Goal: Task Accomplishment & Management: Manage account settings

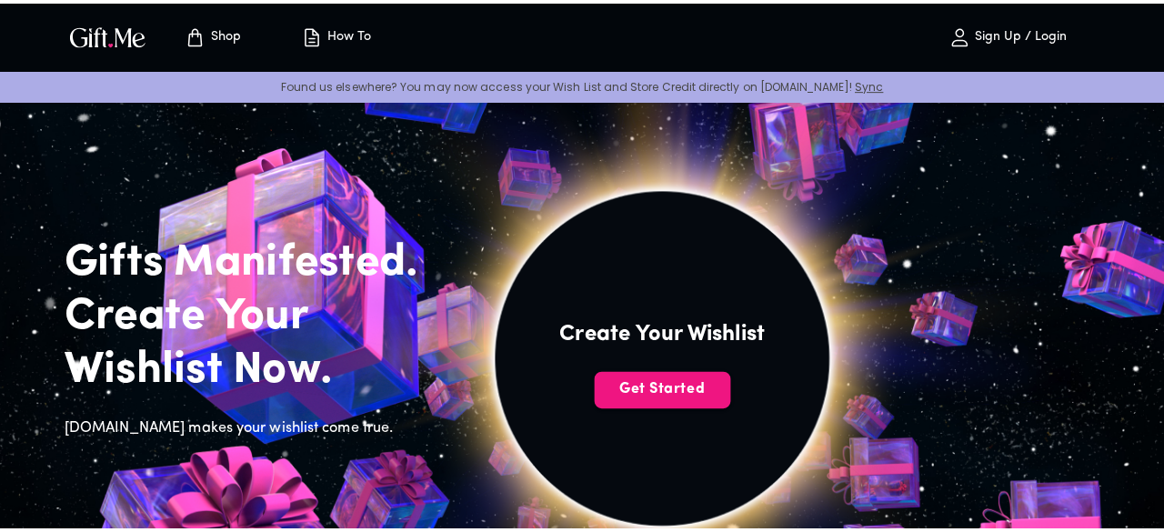
scroll to position [91, 0]
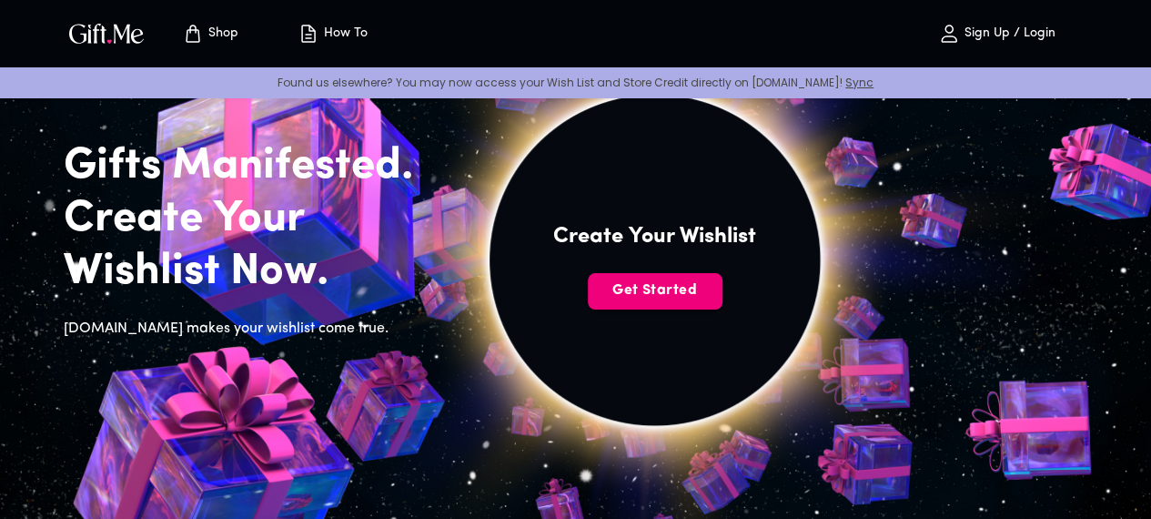
click at [722, 300] on span "Get Started" at bounding box center [655, 290] width 135 height 20
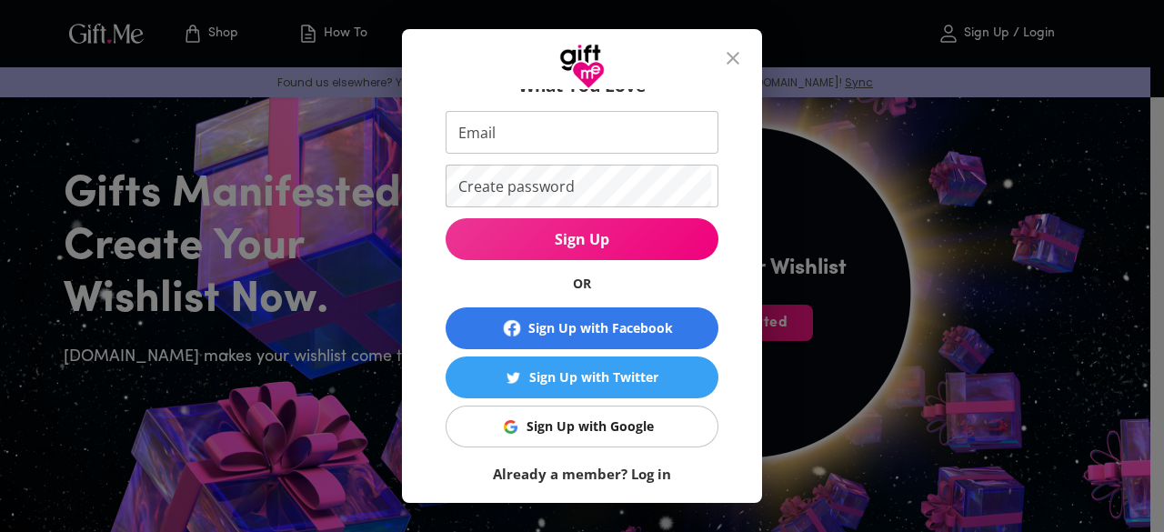
scroll to position [147, 0]
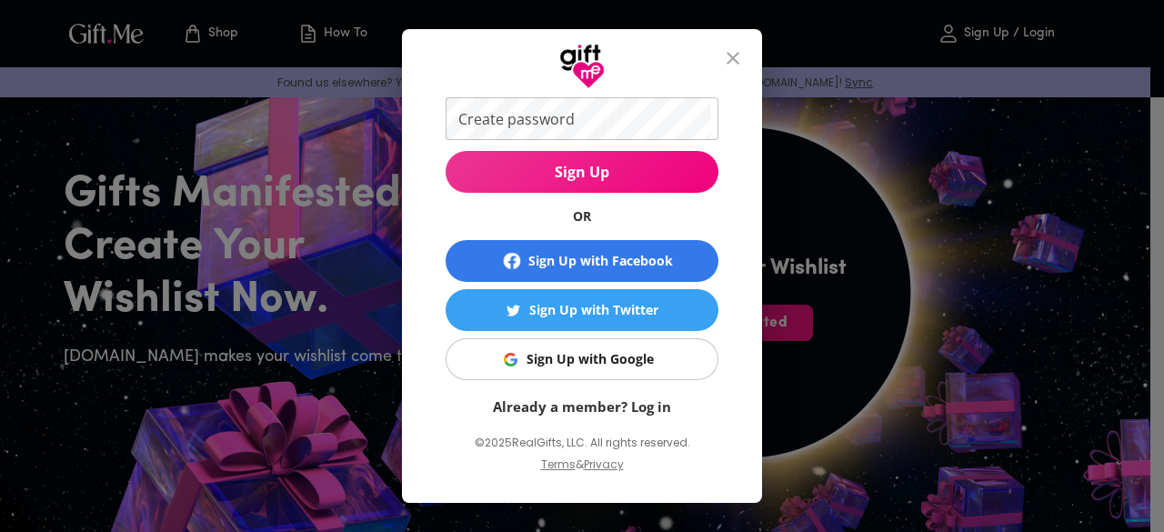
click at [588, 368] on div "Sign Up with Google" at bounding box center [590, 359] width 127 height 20
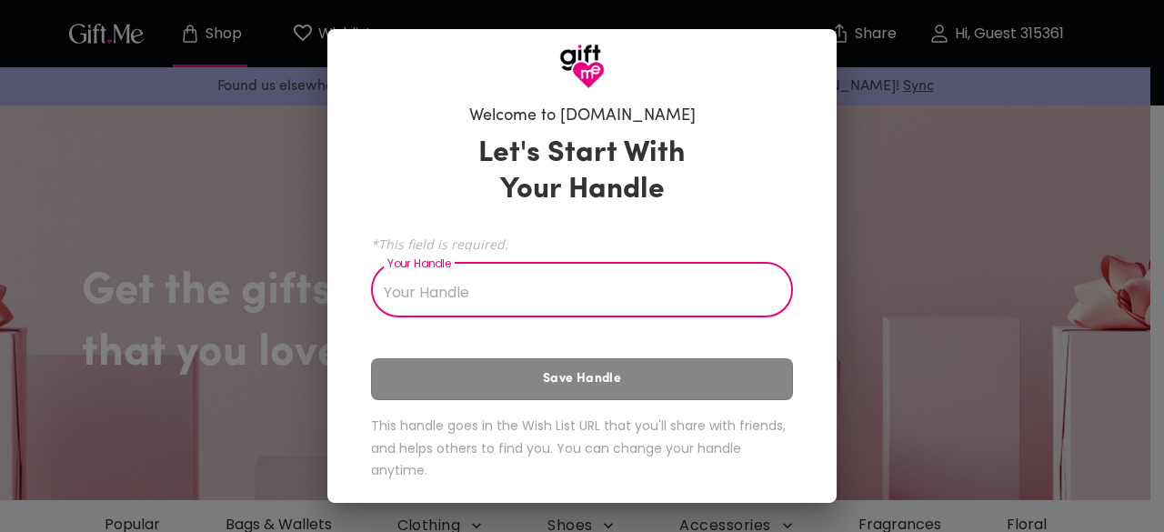
click at [555, 290] on input "Your Handle" at bounding box center [572, 292] width 402 height 51
type input "pingu"
click at [565, 375] on div "Let's Start With Your Handle *This field is required. Your Handle pingu Your Ha…" at bounding box center [582, 311] width 422 height 368
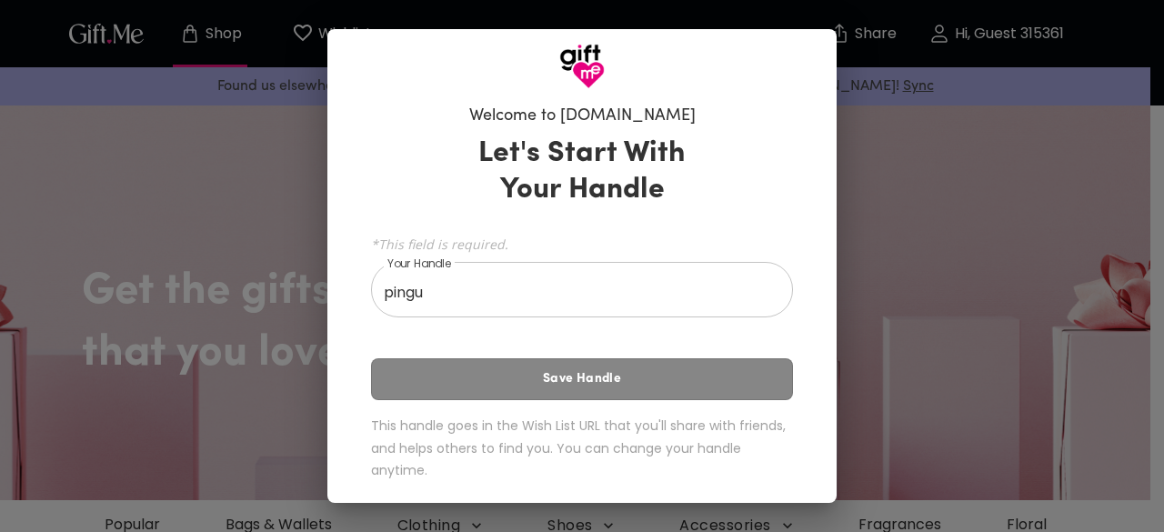
click at [602, 383] on div "Let's Start With Your Handle *This field is required. Your Handle pingu Your Ha…" at bounding box center [582, 311] width 422 height 368
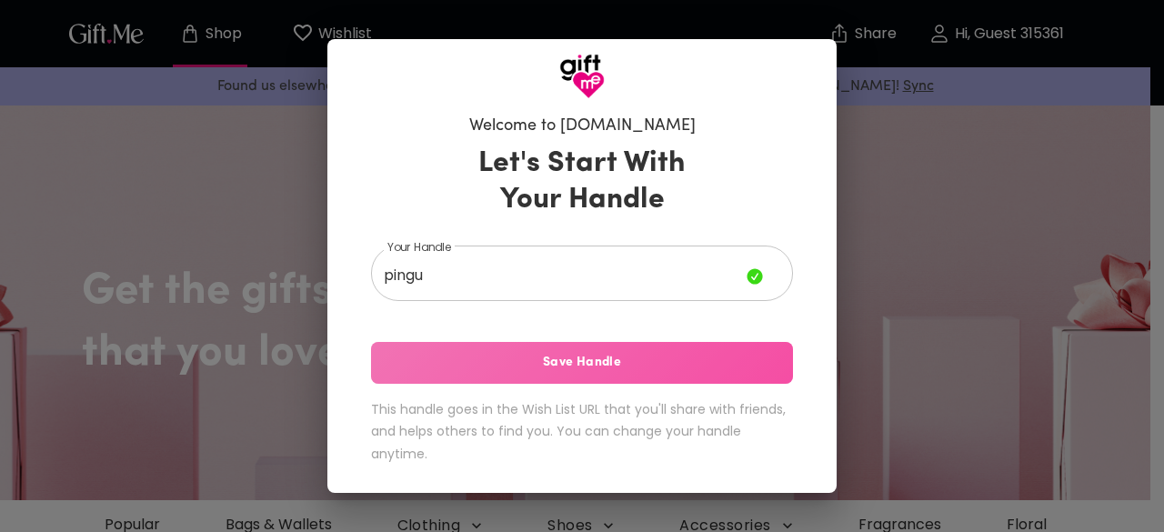
click at [590, 357] on span "Save Handle" at bounding box center [582, 363] width 422 height 20
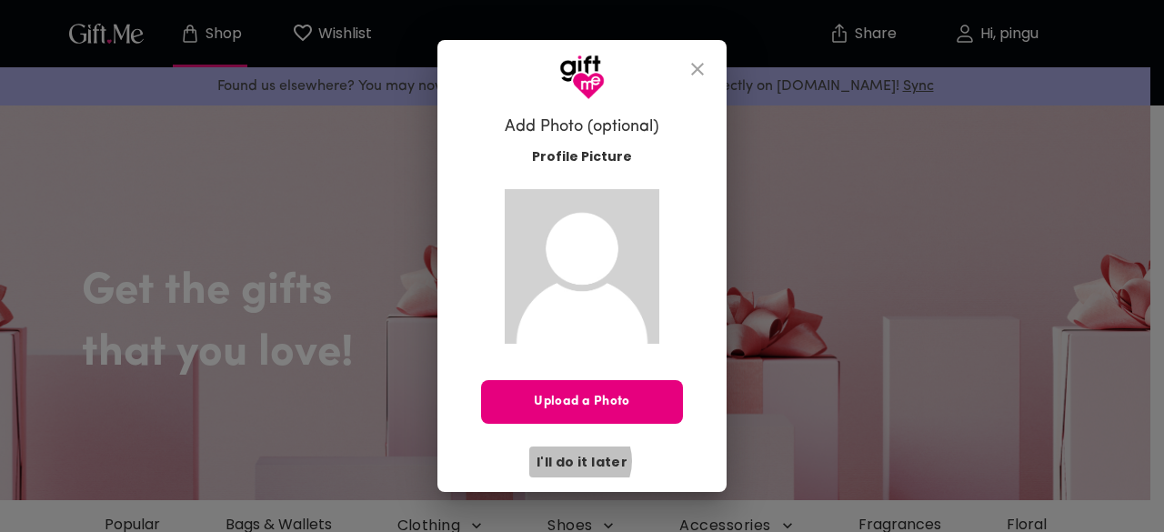
click at [579, 461] on span "I'll do it later" at bounding box center [582, 462] width 91 height 20
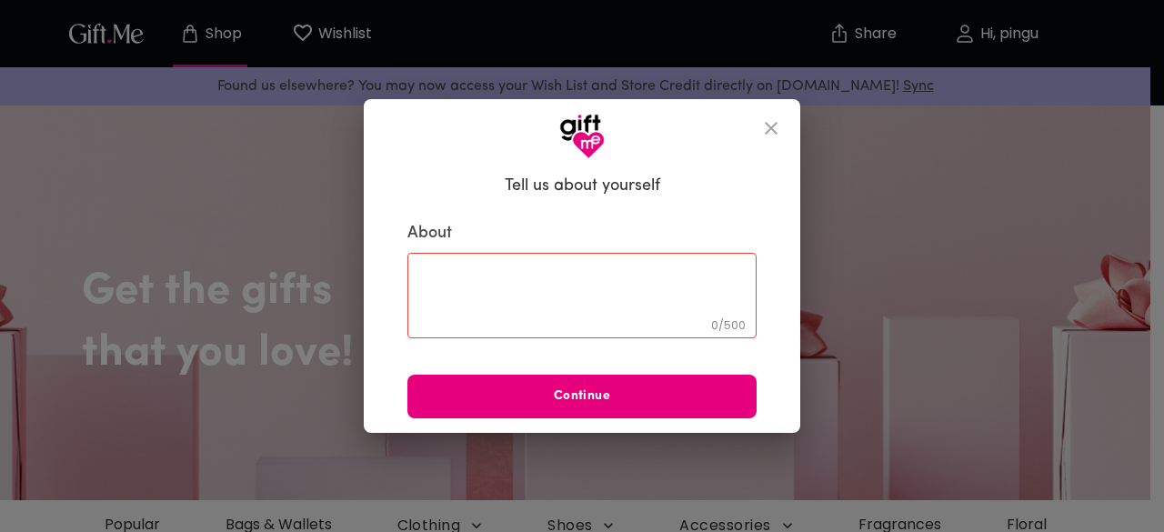
click at [768, 122] on icon "close" at bounding box center [771, 128] width 22 height 22
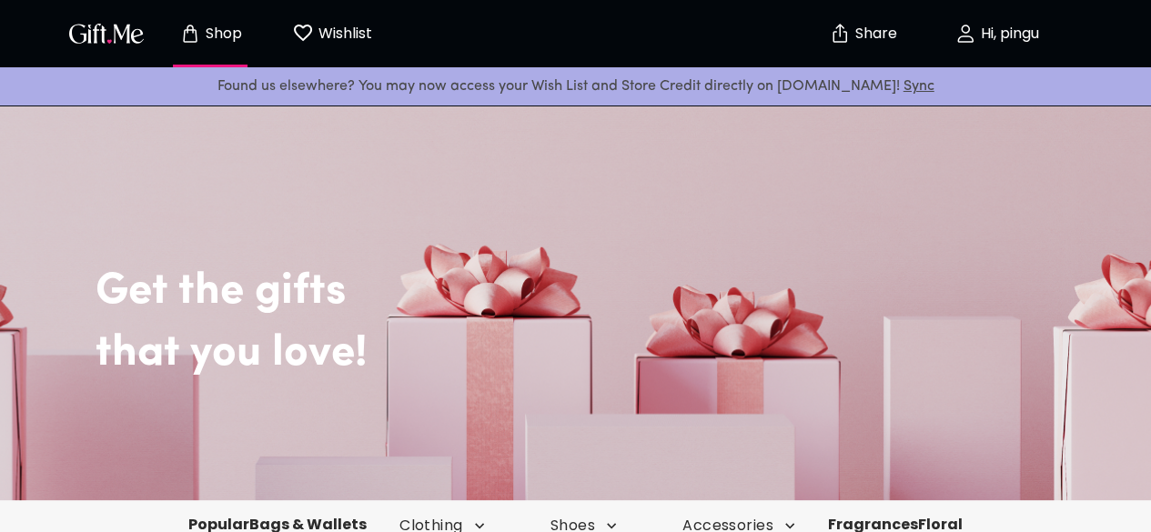
click at [91, 37] on img "button" at bounding box center [106, 33] width 82 height 26
click at [1004, 35] on p "Hi, pingu" at bounding box center [1007, 33] width 63 height 15
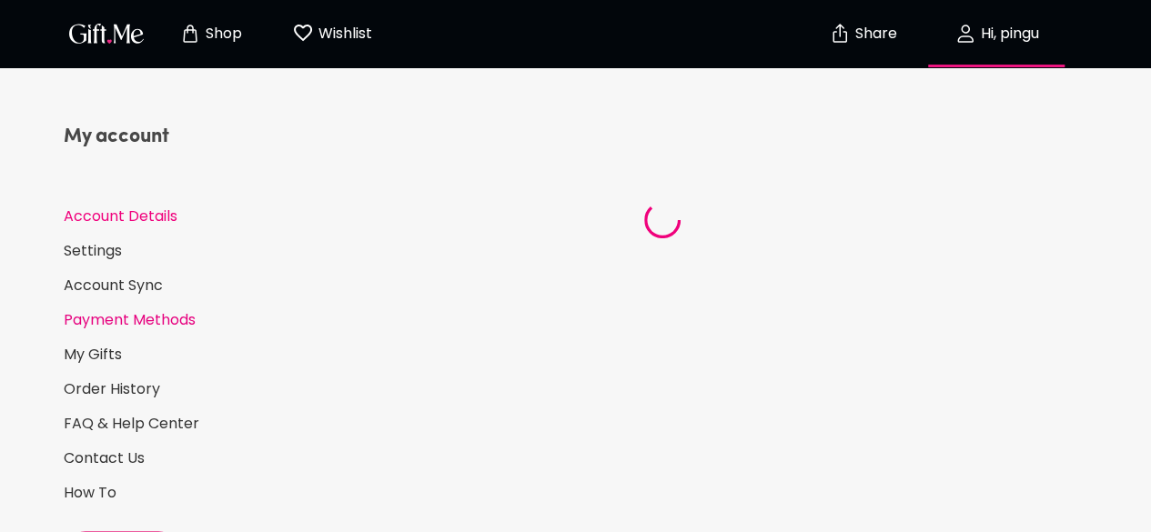
select select "US"
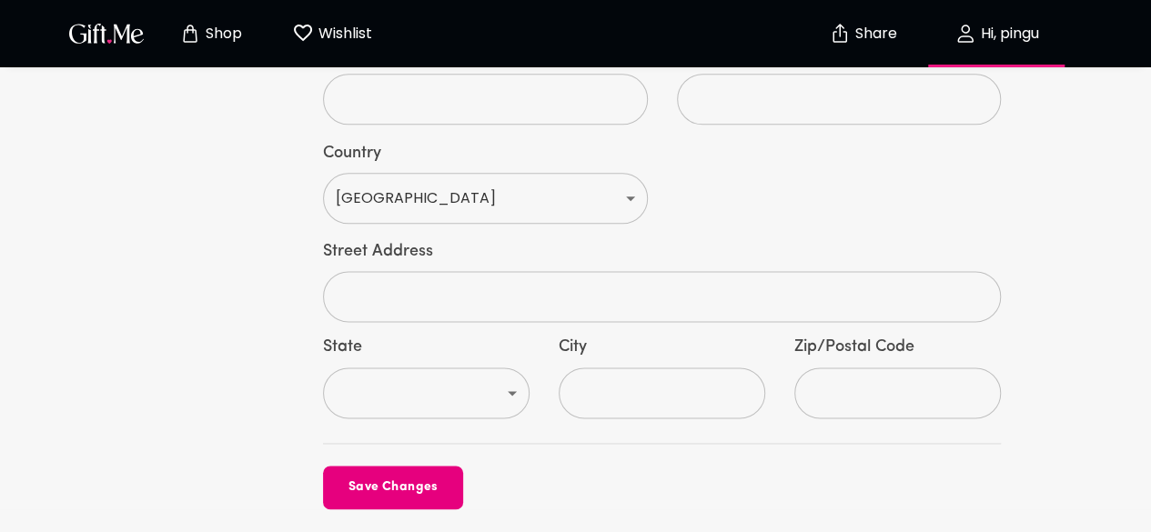
scroll to position [1061, 0]
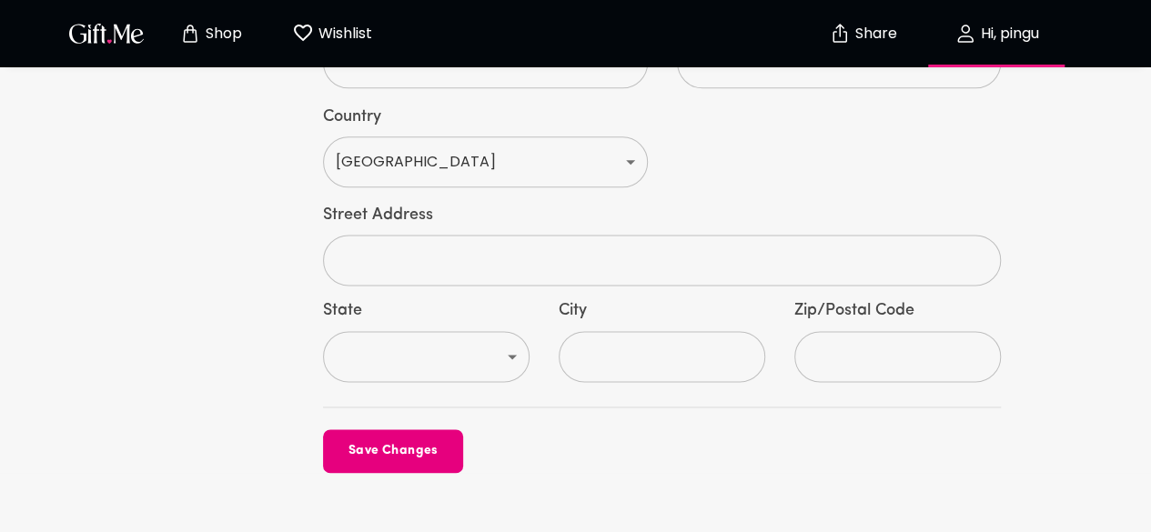
click at [1015, 38] on p "Hi, pingu" at bounding box center [1007, 33] width 63 height 15
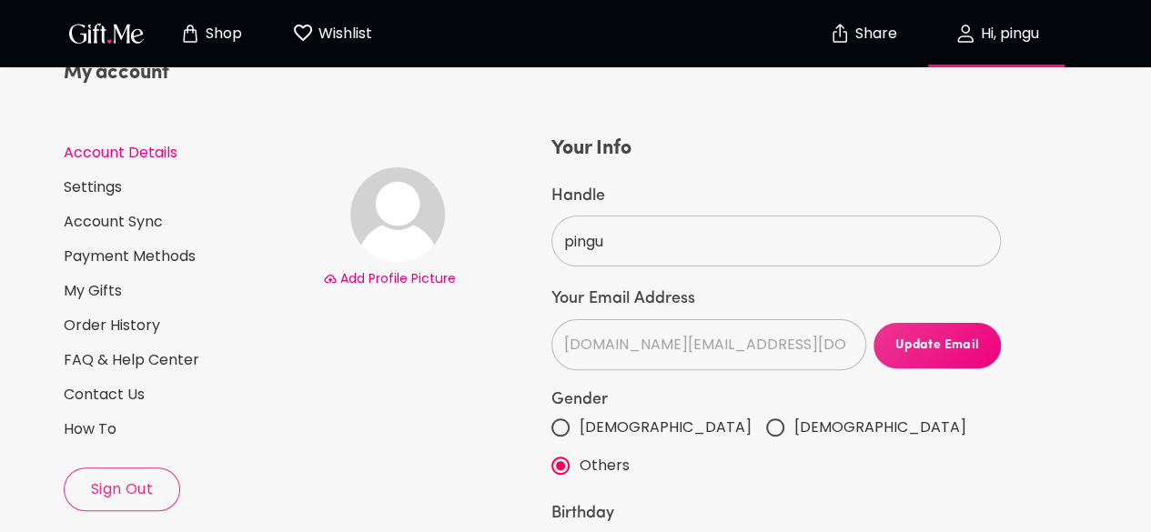
scroll to position [60, 0]
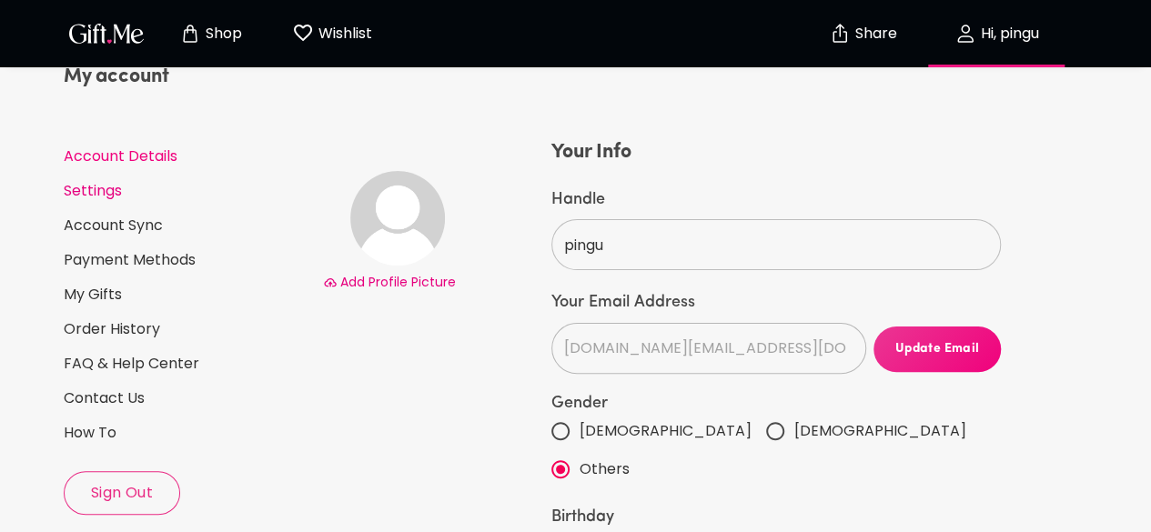
click at [98, 192] on link "Settings" at bounding box center [186, 191] width 245 height 20
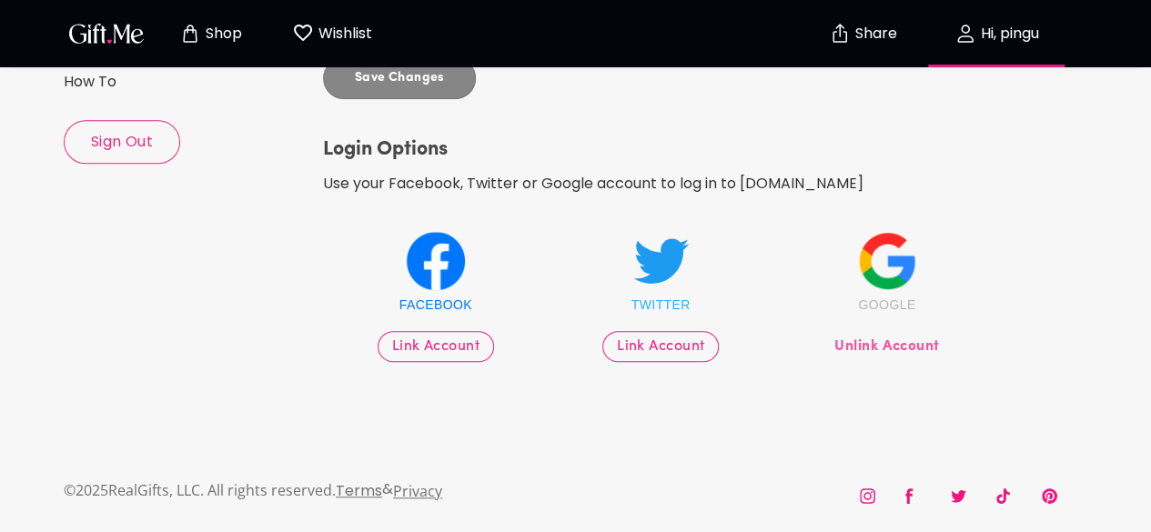
scroll to position [414, 0]
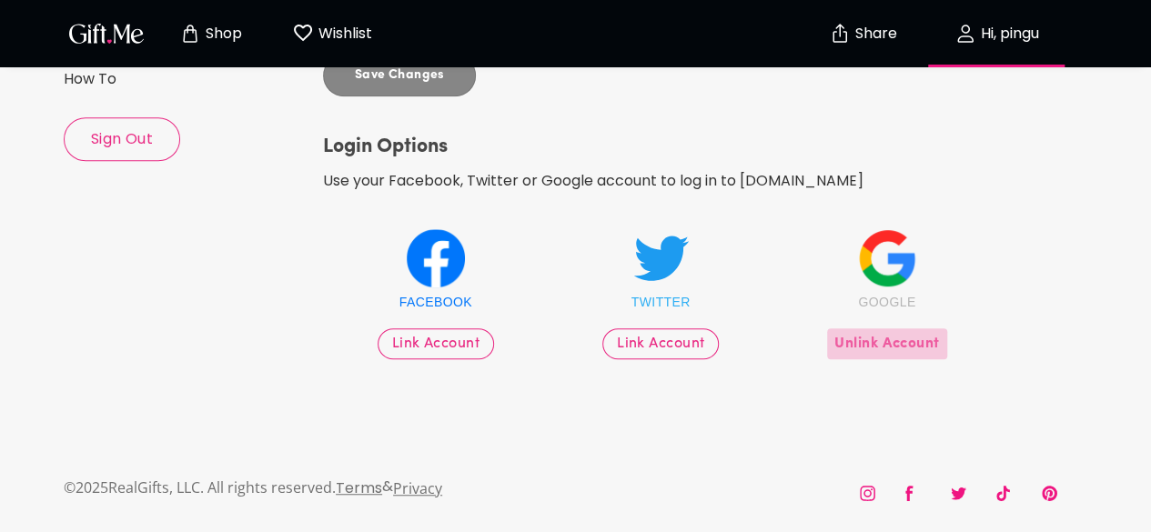
click at [882, 344] on span "Unlink Account" at bounding box center [886, 344] width 105 height 20
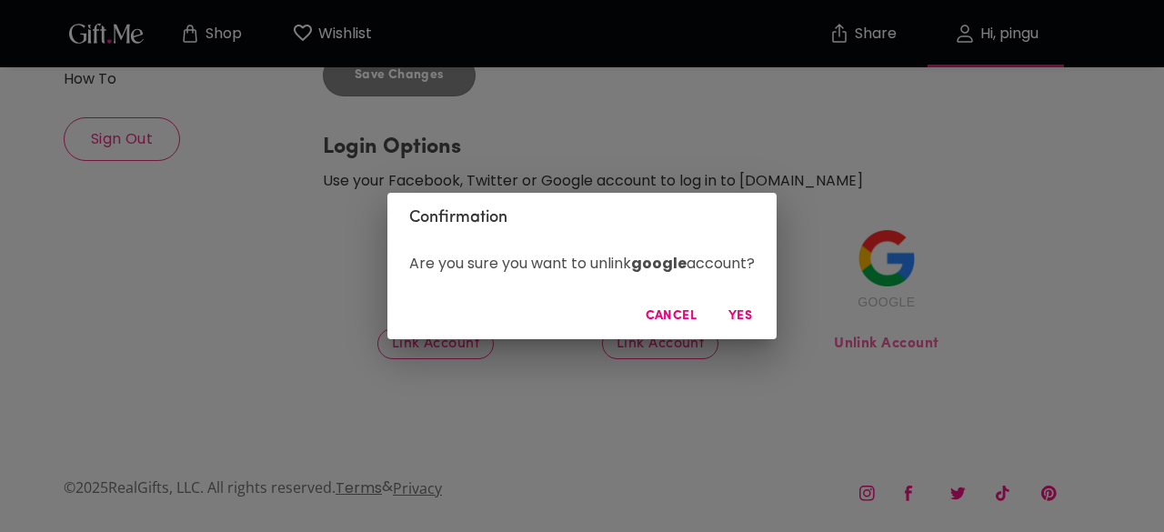
click at [750, 312] on span "Yes" at bounding box center [741, 317] width 44 height 20
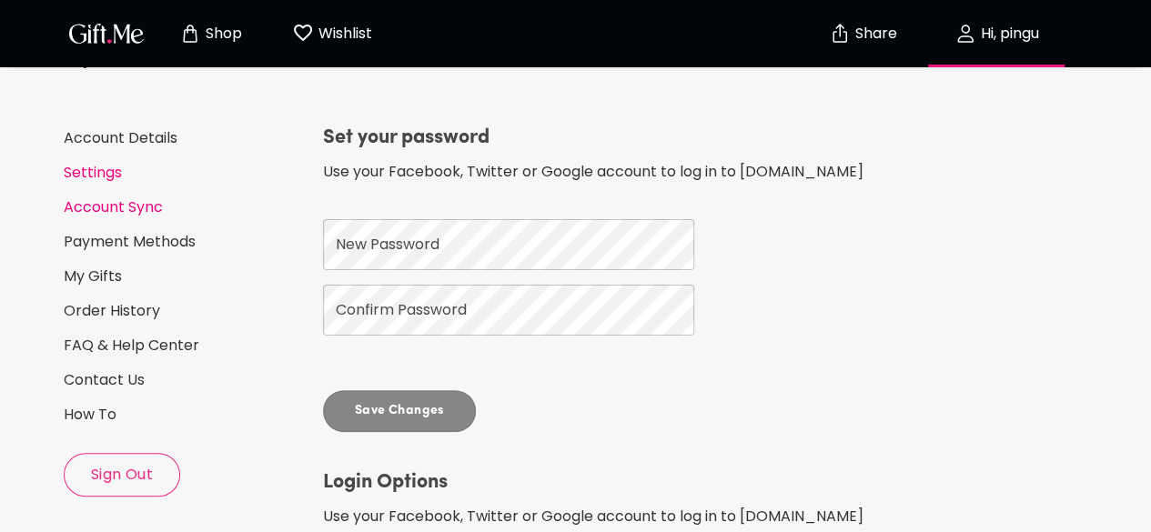
scroll to position [50, 0]
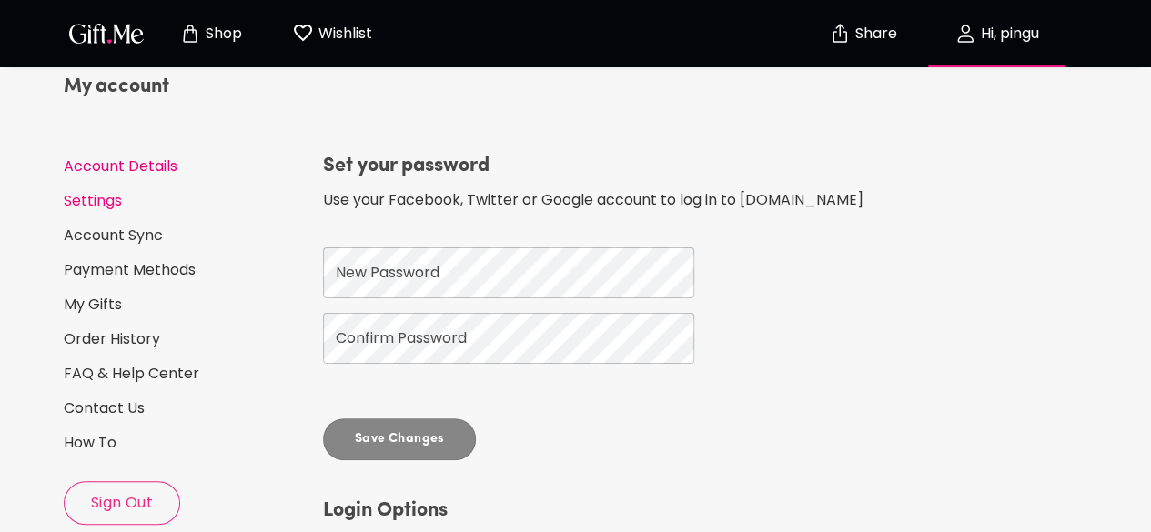
click at [100, 163] on link "Account Details" at bounding box center [186, 166] width 245 height 20
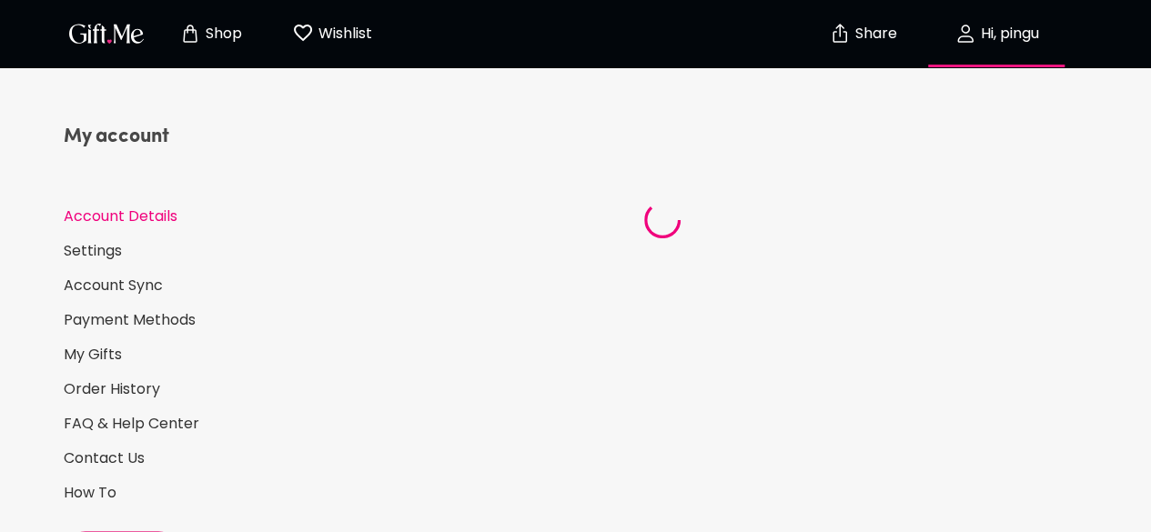
select select "US"
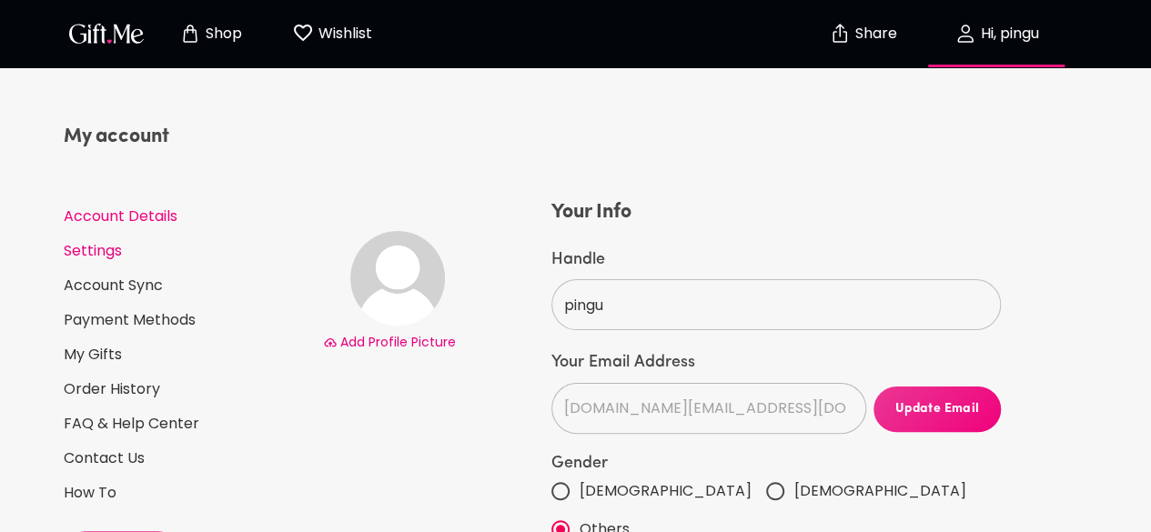
click at [96, 247] on link "Settings" at bounding box center [186, 251] width 245 height 20
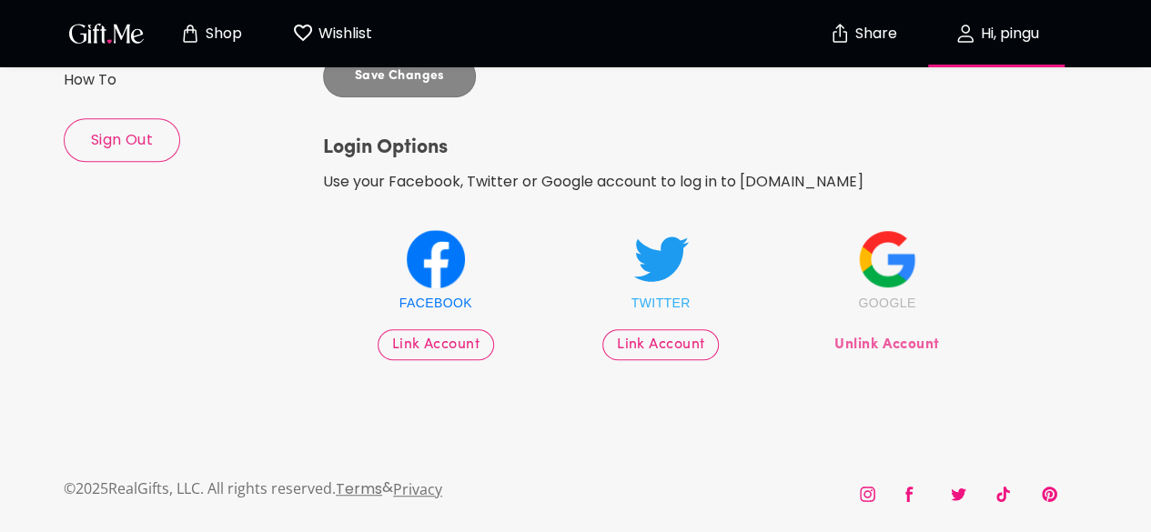
scroll to position [141, 0]
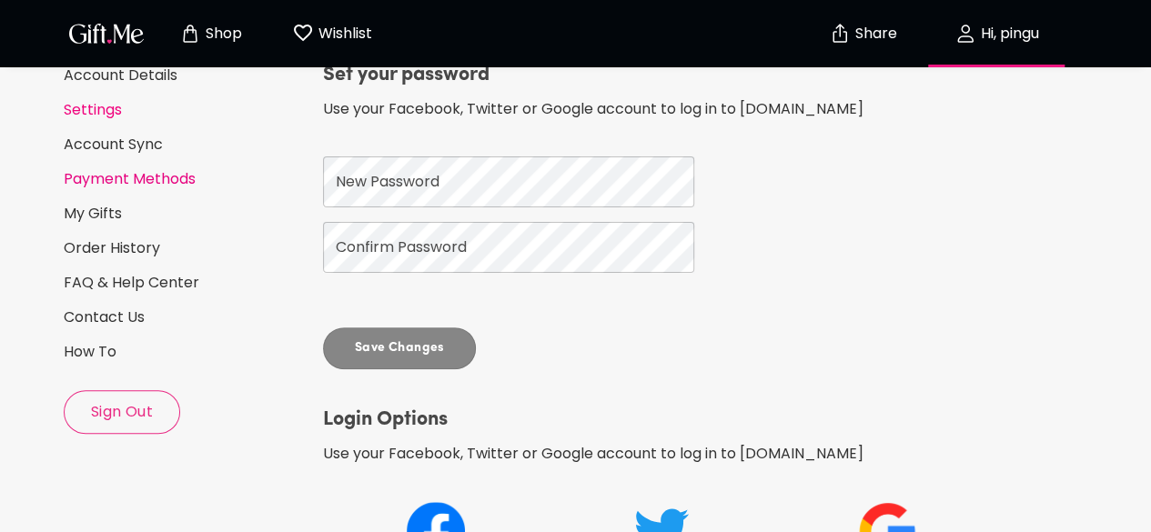
click at [103, 173] on link "Payment Methods" at bounding box center [186, 179] width 245 height 20
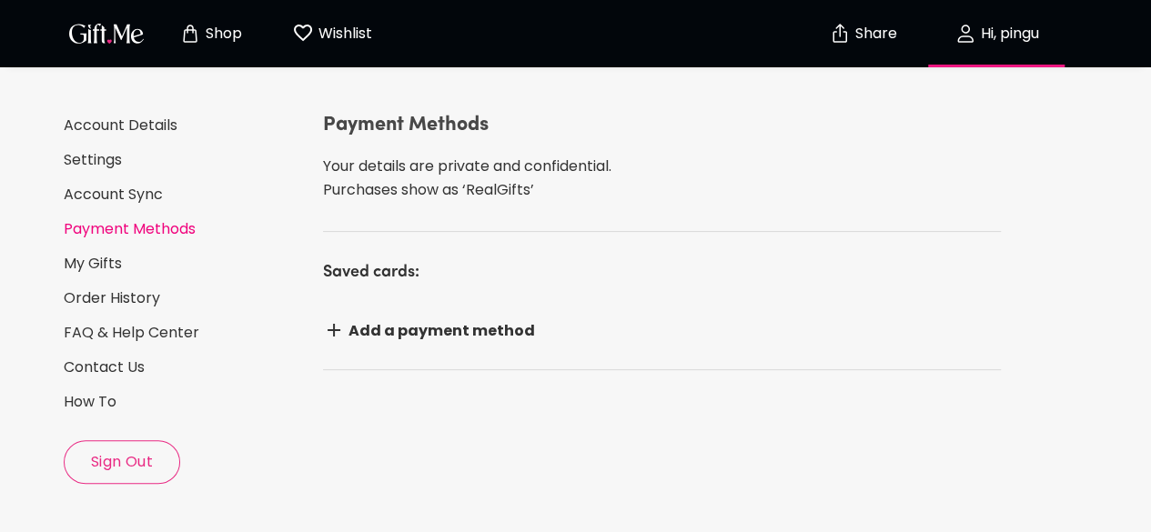
scroll to position [182, 0]
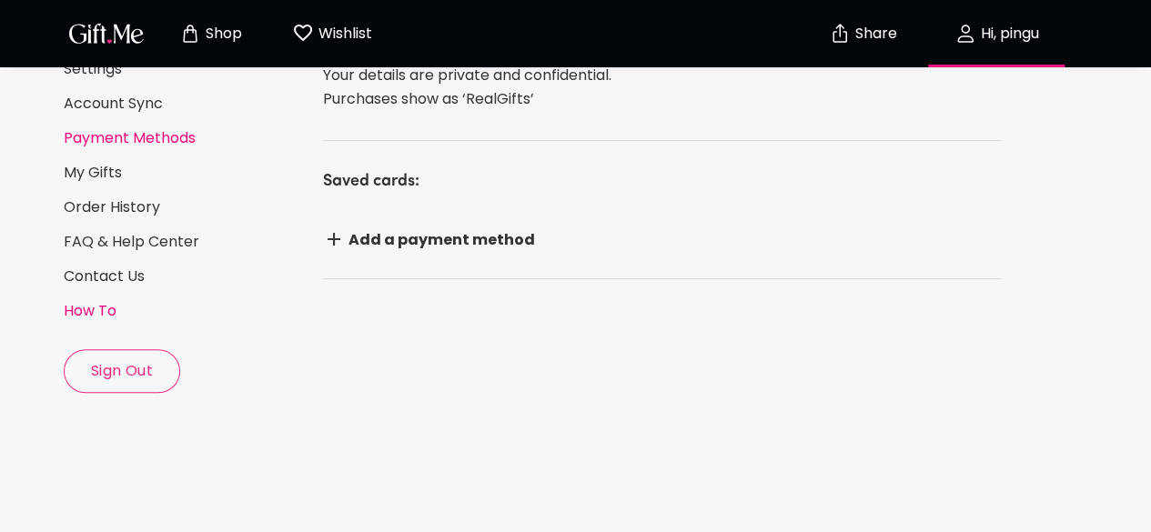
click at [90, 312] on link "How To" at bounding box center [186, 311] width 245 height 20
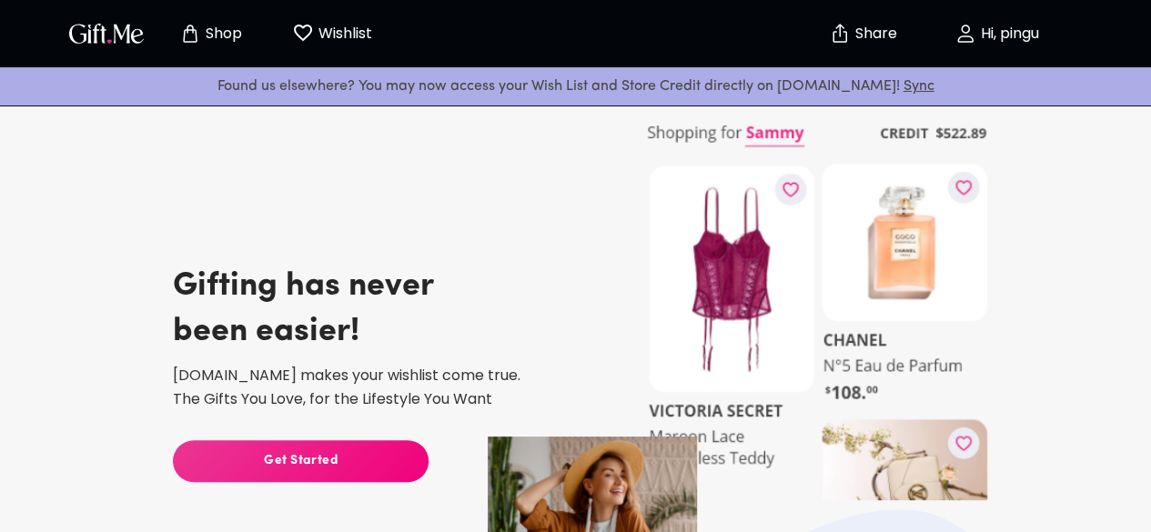
click at [962, 32] on icon "button" at bounding box center [965, 33] width 15 height 16
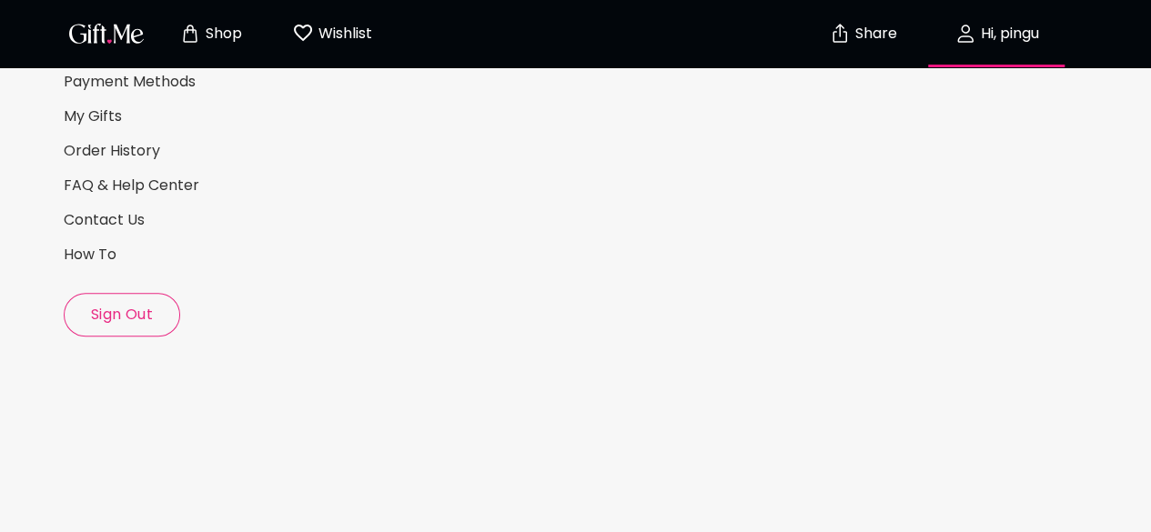
select select "US"
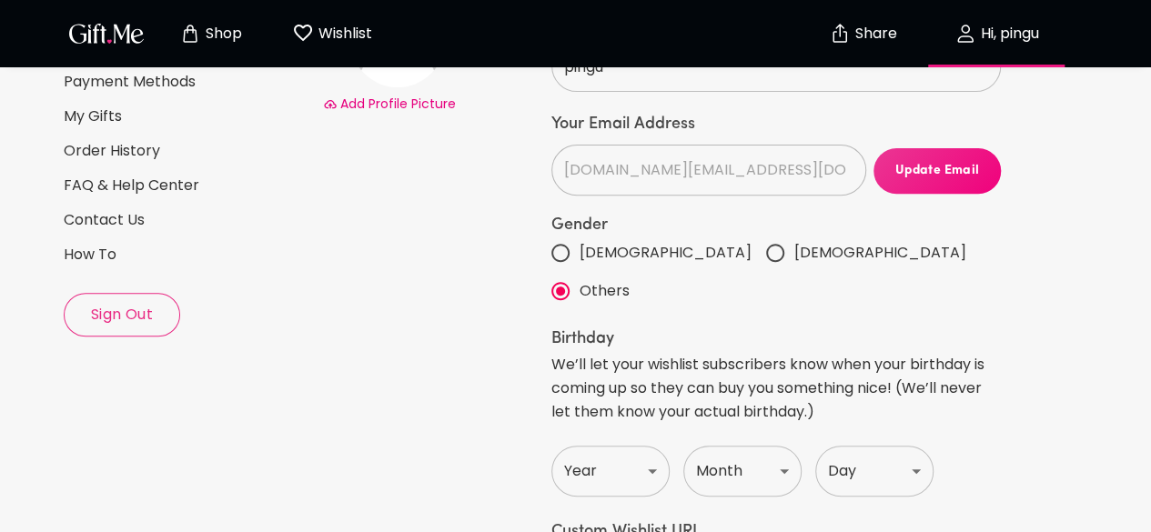
scroll to position [273, 0]
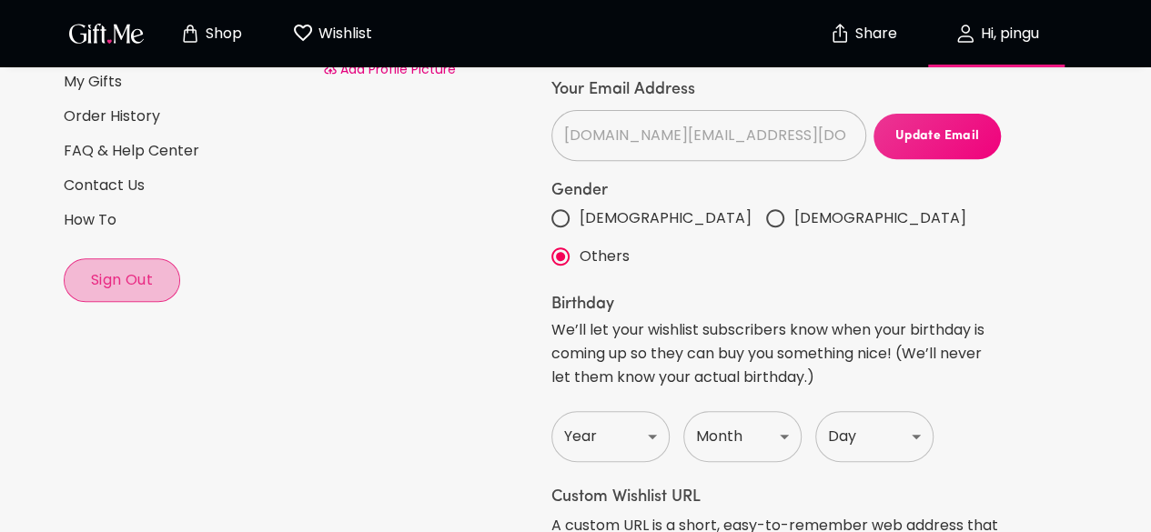
click at [120, 287] on span "Sign Out" at bounding box center [122, 280] width 115 height 20
